Goal: Transaction & Acquisition: Book appointment/travel/reservation

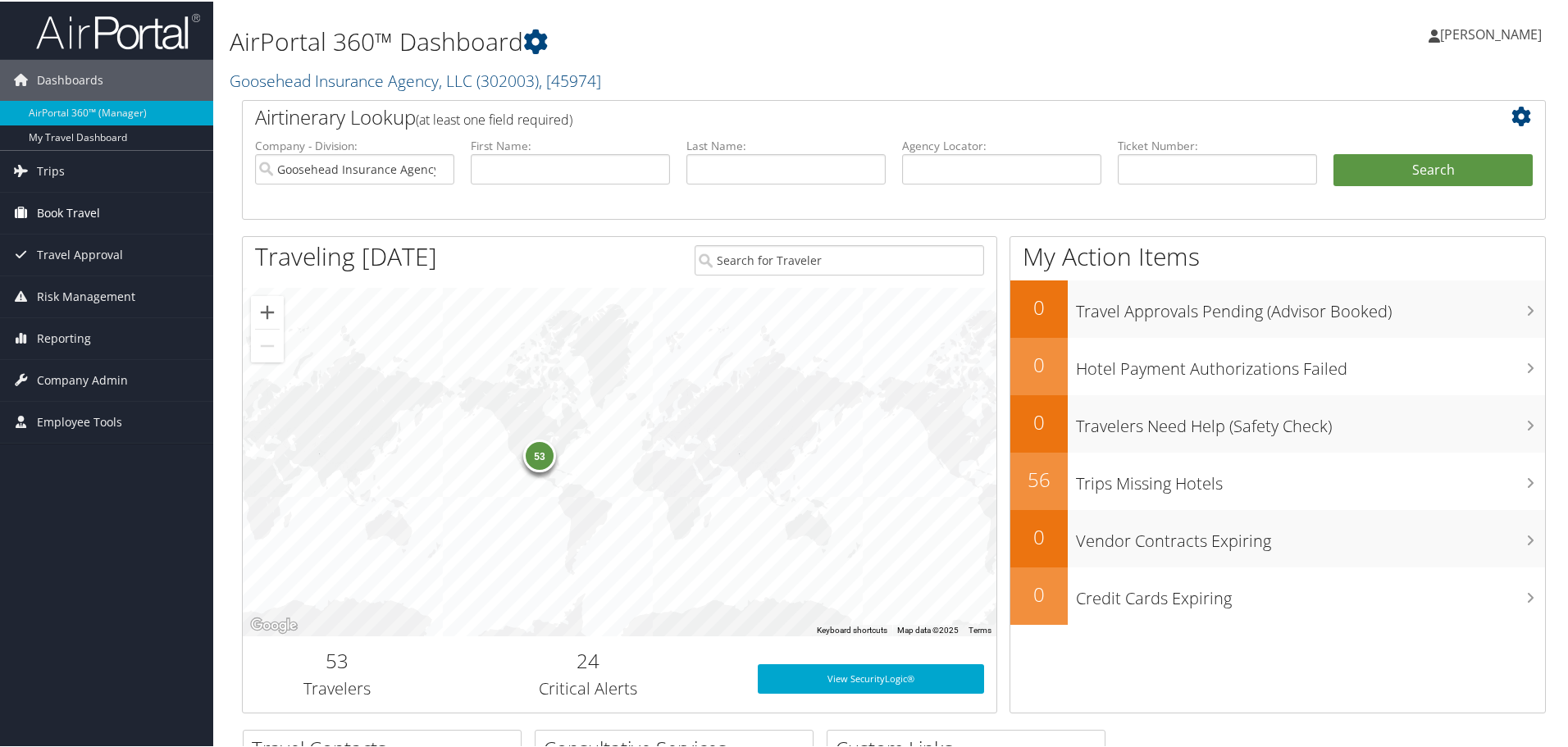
click at [74, 219] on span "Book Travel" at bounding box center [69, 212] width 63 height 41
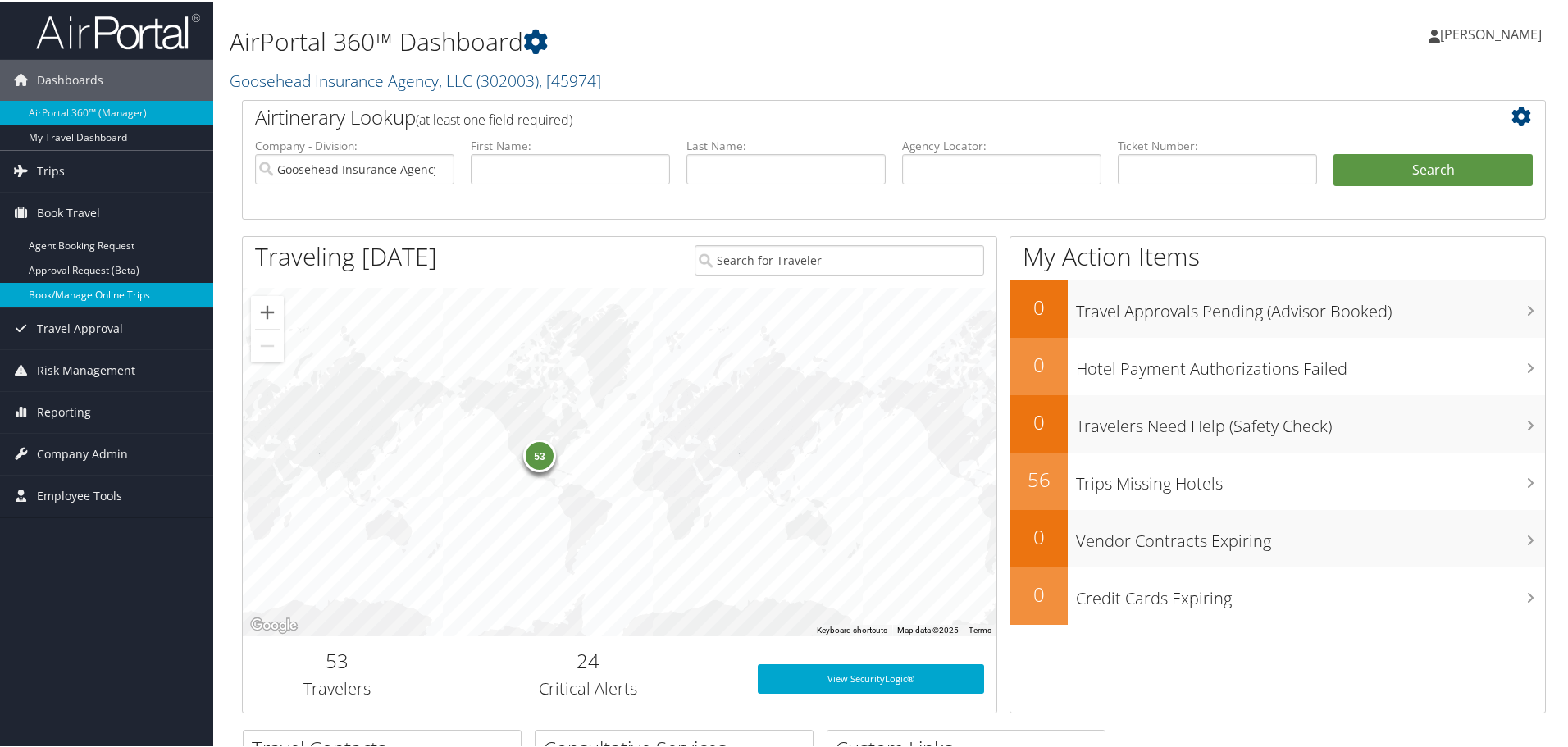
click at [86, 288] on link "Book/Manage Online Trips" at bounding box center [107, 293] width 213 height 25
click at [115, 292] on link "Book/Manage Online Trips" at bounding box center [107, 293] width 213 height 25
